Goal: Information Seeking & Learning: Learn about a topic

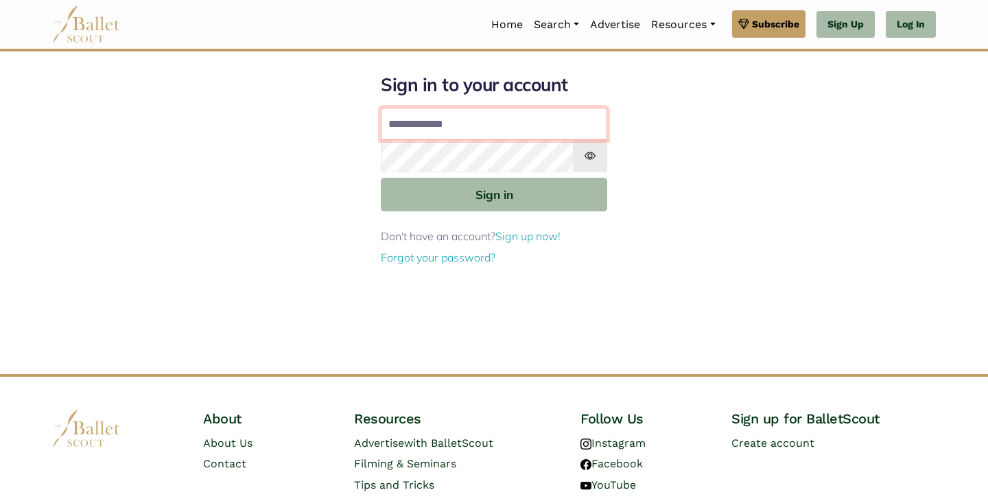
type input "**********"
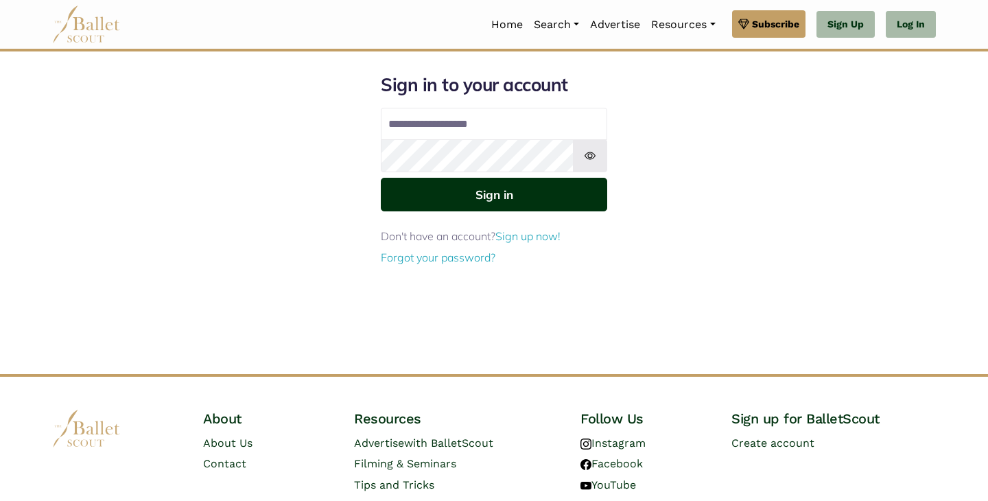
click at [508, 200] on button "Sign in" at bounding box center [494, 195] width 226 height 34
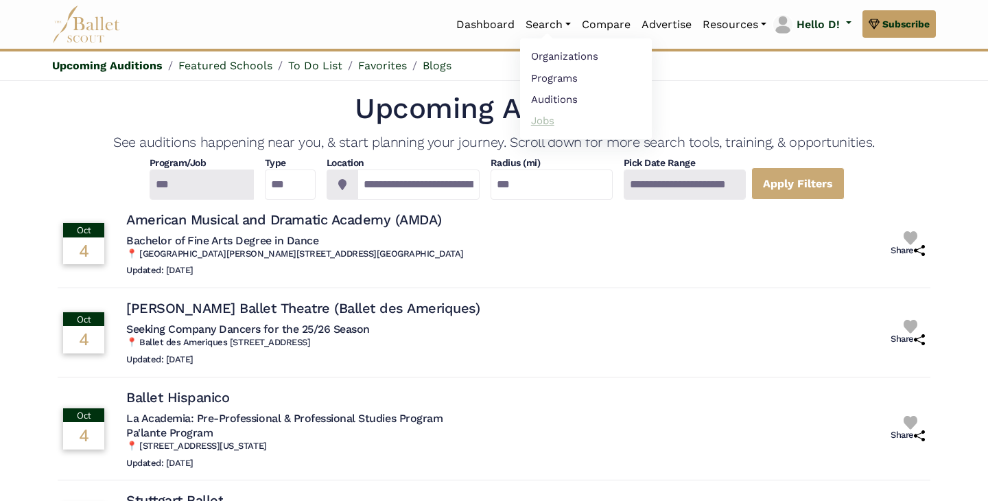
click at [542, 124] on link "Jobs" at bounding box center [586, 120] width 132 height 21
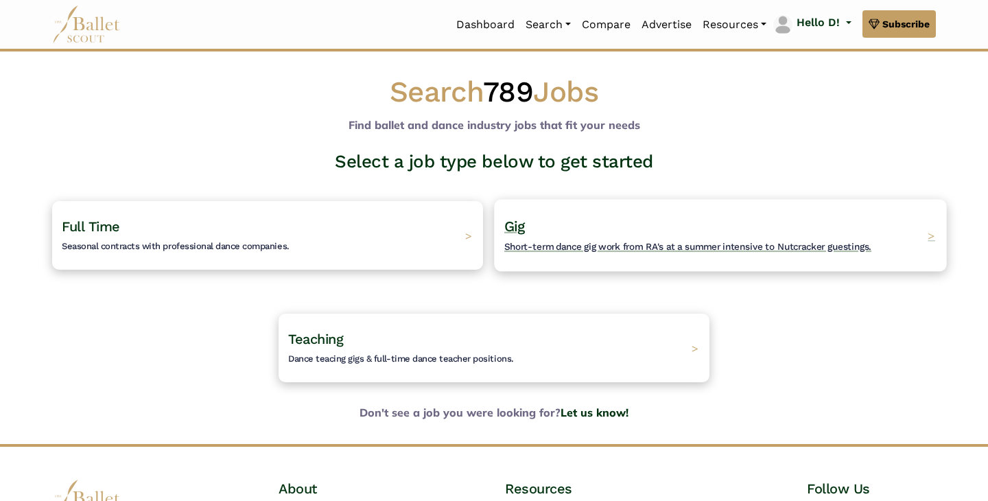
click at [546, 218] on h4 "Gig Short-term dance gig work from RA's at a summer intensive to Nutcracker gue…" at bounding box center [687, 236] width 367 height 38
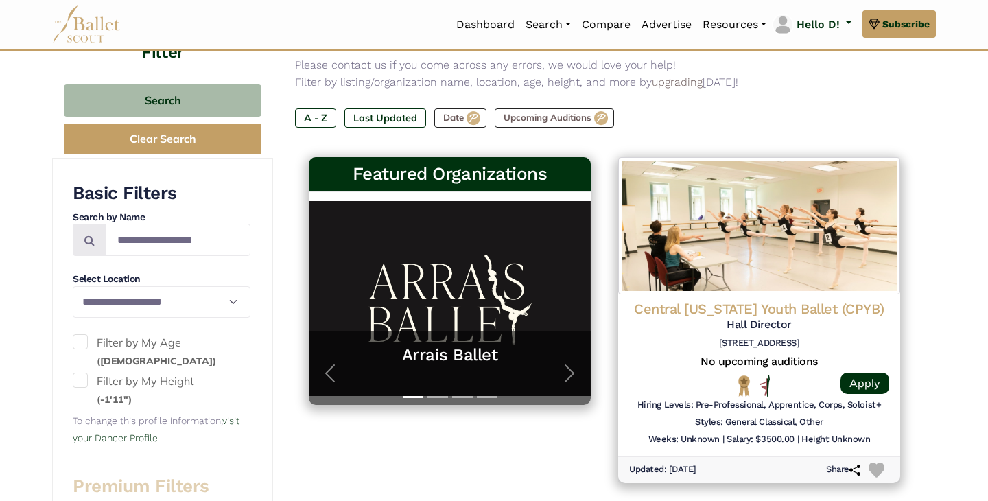
scroll to position [30, 0]
click at [391, 119] on label "Last Updated" at bounding box center [386, 117] width 82 height 19
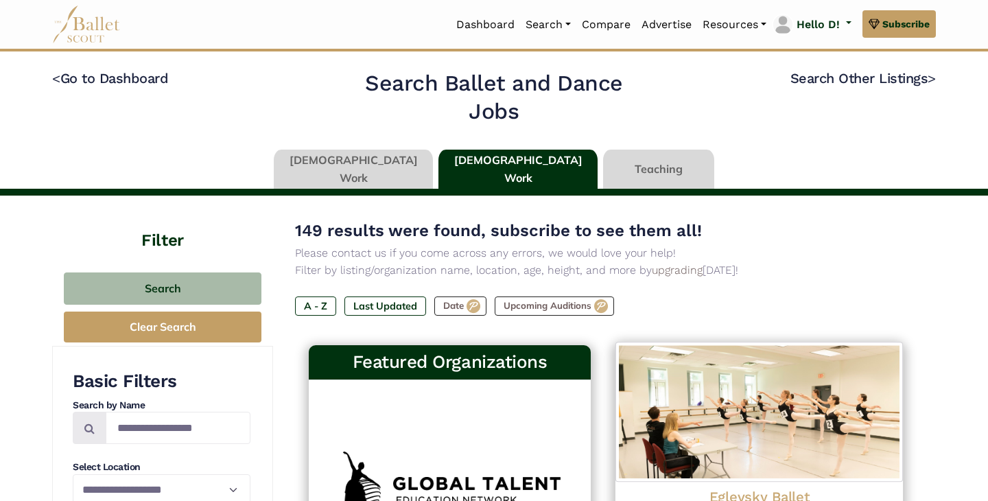
scroll to position [198, 0]
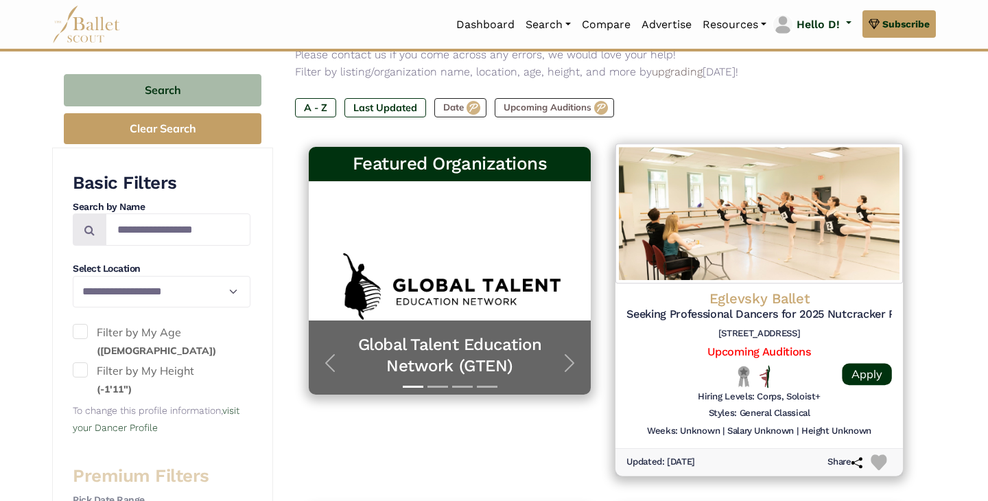
click at [734, 300] on h4 "Eglevsky Ballet" at bounding box center [760, 299] width 266 height 19
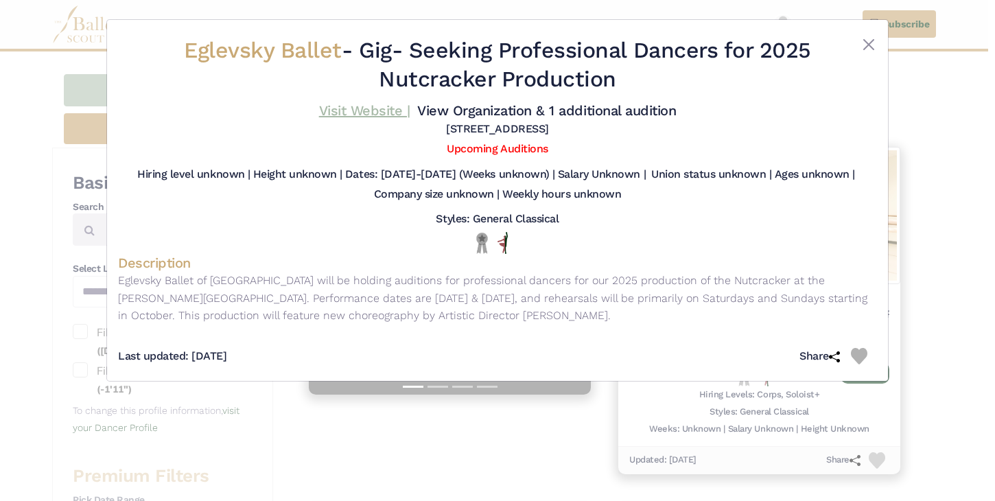
click at [410, 112] on link "Visit Website |" at bounding box center [364, 110] width 91 height 16
click at [869, 37] on button "Close" at bounding box center [869, 44] width 16 height 16
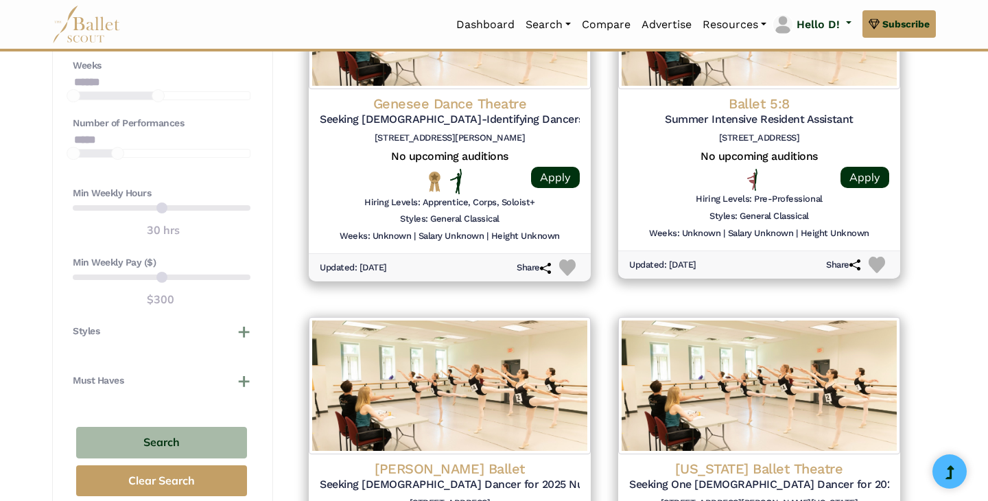
scroll to position [918, 0]
